Goal: Information Seeking & Learning: Find specific fact

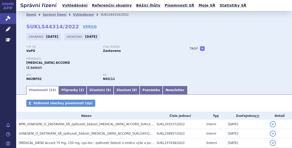
click at [73, 14] on link "Vyhledávání" at bounding box center [83, 15] width 21 height 4
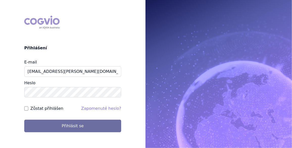
type input "jan.j.krivsky@gsk.com"
click at [27, 106] on input "Zůstat přihlášen" at bounding box center [26, 108] width 4 height 4
checkbox input "true"
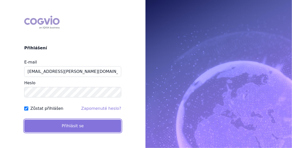
click at [67, 127] on button "Přihlásit se" at bounding box center [72, 126] width 97 height 13
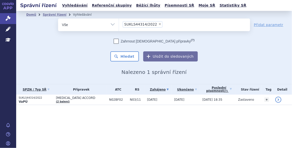
click at [159, 23] on span "×" at bounding box center [160, 24] width 3 height 3
click at [119, 23] on select "SUKLS44314/2022" at bounding box center [119, 24] width 0 height 13
select select
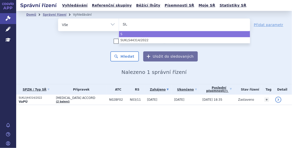
type input "SUK"
type input "SUKL"
type input "SUKLS"
type input "SUKLS11"
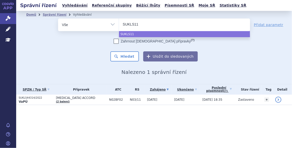
type input "SUKLS114"
type input "SUKLS11455"
type input "SUKLS114552"
type input "SUKLS114552/"
type input "SUKLS114552/2"
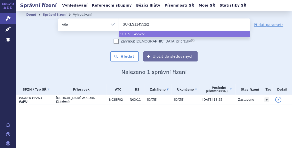
type input "SUKLS114552/20"
type input "SUKLS114552/202"
type input "SUKLS114552/2025"
select select "SUKLS114552/2025"
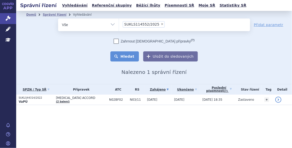
click at [130, 57] on button "Hledat" at bounding box center [125, 56] width 29 height 10
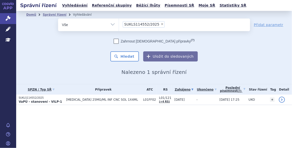
click at [82, 100] on span "[MEDICAL_DATA] 25MG/ML INF CNC SOL 1X4ML" at bounding box center [103, 100] width 75 height 4
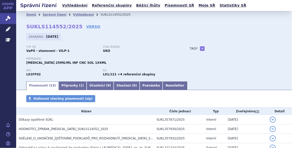
scroll to position [38, 0]
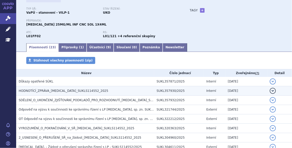
click at [59, 91] on span "HODNOTÍCÍ_ZPRÁVA_[MEDICAL_DATA]_SUKLS114552_2025" at bounding box center [64, 91] width 90 height 4
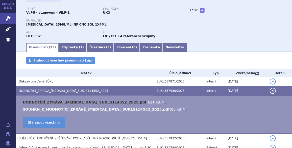
click at [55, 101] on link "HODNOTÍCÍ_ZPRÁVA_[MEDICAL_DATA]_SUKLS114552_2025.pdf" at bounding box center [85, 102] width 124 height 4
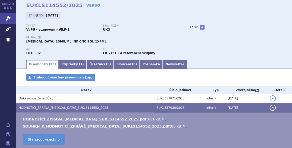
scroll to position [0, 0]
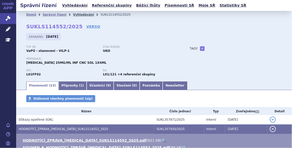
click at [76, 14] on link "Vyhledávání" at bounding box center [83, 15] width 21 height 4
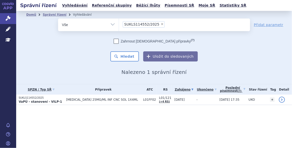
click at [161, 24] on span "×" at bounding box center [162, 24] width 3 height 3
click at [119, 24] on select "SUKLS114552/2025" at bounding box center [119, 24] width 0 height 13
select select
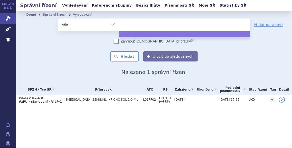
type input "in"
type input "inf"
type input "infl"
type input "influ"
type input "influv"
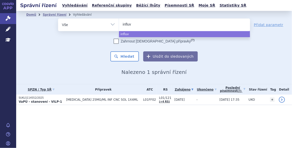
type input "influva"
type input "influvac"
select select "influvac"
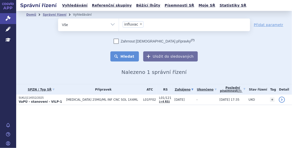
click at [131, 57] on button "Hledat" at bounding box center [125, 56] width 29 height 10
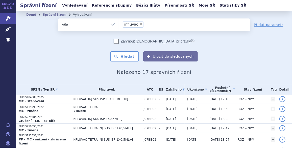
click at [140, 24] on span "×" at bounding box center [141, 24] width 3 height 3
click at [119, 24] on select "influvac" at bounding box center [119, 24] width 0 height 13
select select
type input "su"
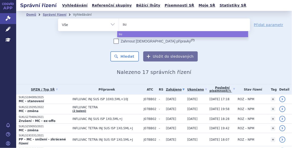
type input "suk"
type input "sukl"
type input "sukls"
type input "sukls3"
type input "sukls35"
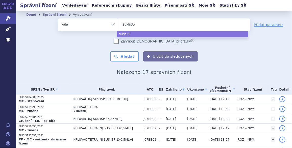
type input "sukls358"
type input "sukls3583"
type input "sukls358309"
type input "sukls358309/"
type input "sukls358309/2"
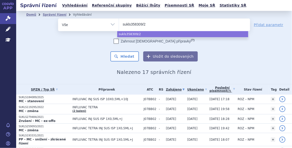
type input "sukls358309/20"
type input "sukls358309/202"
type input "sukls358309/2025"
select select "sukls358309/2025"
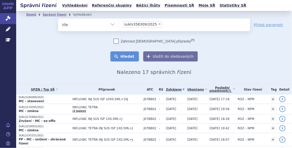
click at [130, 54] on button "Hledat" at bounding box center [125, 56] width 29 height 10
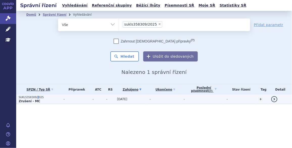
click at [35, 95] on td "SUKLS358309/2025 Zrušení - MC" at bounding box center [38, 99] width 45 height 9
drag, startPoint x: 35, startPoint y: 95, endPoint x: 33, endPoint y: 98, distance: 3.9
click at [33, 98] on p "SUKLS358309/2025" at bounding box center [40, 98] width 42 height 4
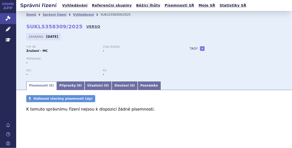
click at [87, 27] on link "VERSO" at bounding box center [94, 26] width 14 height 5
click at [74, 14] on link "Vyhledávání" at bounding box center [83, 15] width 21 height 4
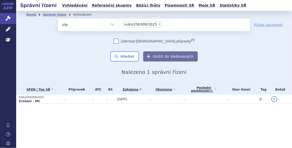
click at [158, 23] on span "×" at bounding box center [159, 24] width 3 height 3
click at [119, 23] on select "sukls358309/2025" at bounding box center [119, 24] width 0 height 13
select select
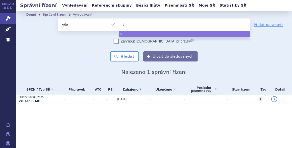
type input "va"
type input "vaxi"
type input "vaxig"
type input "vaxigri"
type input "vaxigrio"
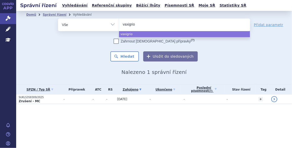
type input "vaxigri"
type input "vaxigrip"
type input "vaxigrip t"
type input "vaxigrip tet"
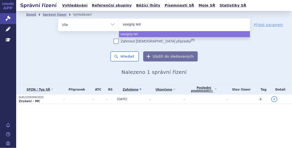
type input "vaxigrip tetra"
select select "vaxigrip tetra"
click at [131, 53] on button "Hledat" at bounding box center [125, 56] width 29 height 10
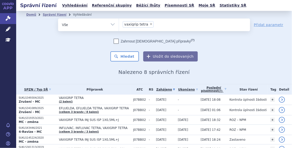
click at [36, 98] on p "SUKLS349304/2025" at bounding box center [38, 98] width 38 height 4
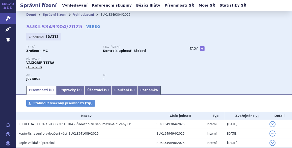
scroll to position [46, 0]
